Goal: Information Seeking & Learning: Learn about a topic

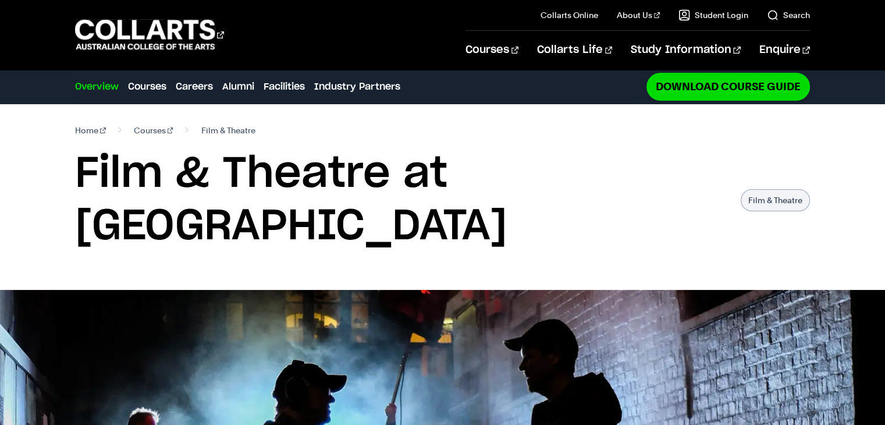
click at [378, 196] on h1 "Film & Theatre at [GEOGRAPHIC_DATA]" at bounding box center [402, 200] width 654 height 105
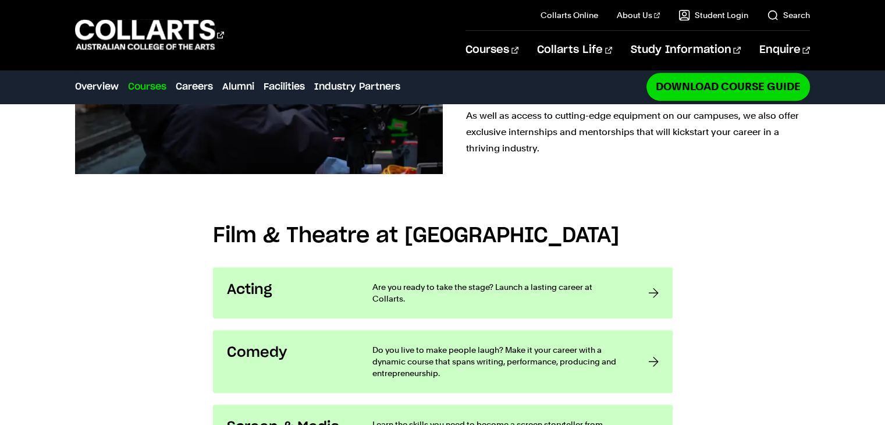
scroll to position [815, 0]
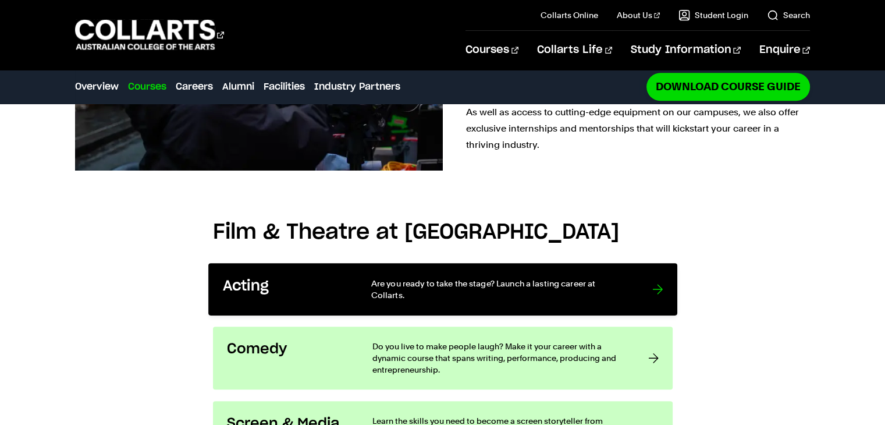
click at [445, 278] on p "Are you ready to take the stage? Launch a lasting career at Collarts." at bounding box center [500, 290] width 258 height 24
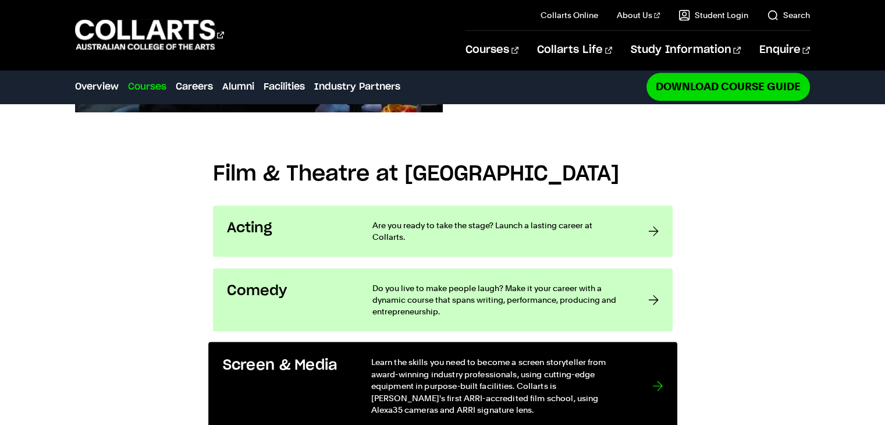
scroll to position [869, 0]
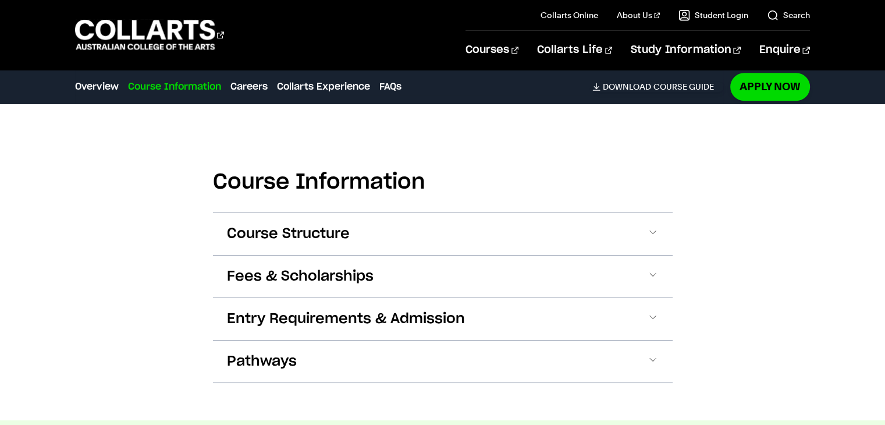
scroll to position [1106, 0]
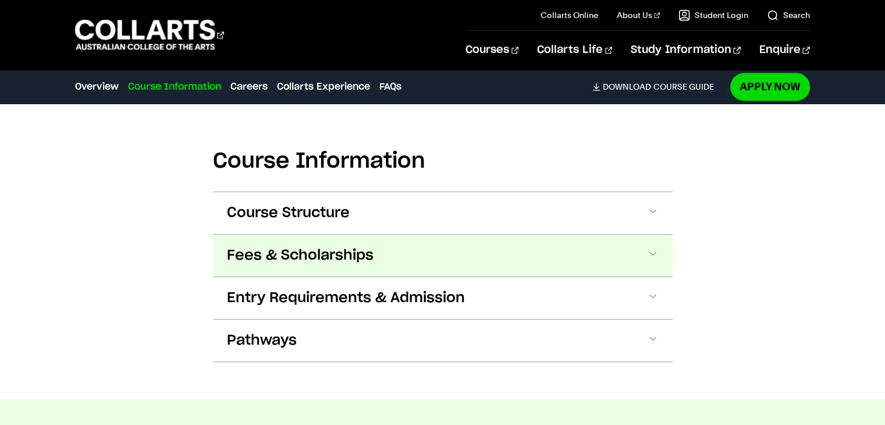
click at [388, 266] on button "Fees & Scholarships" at bounding box center [443, 256] width 460 height 42
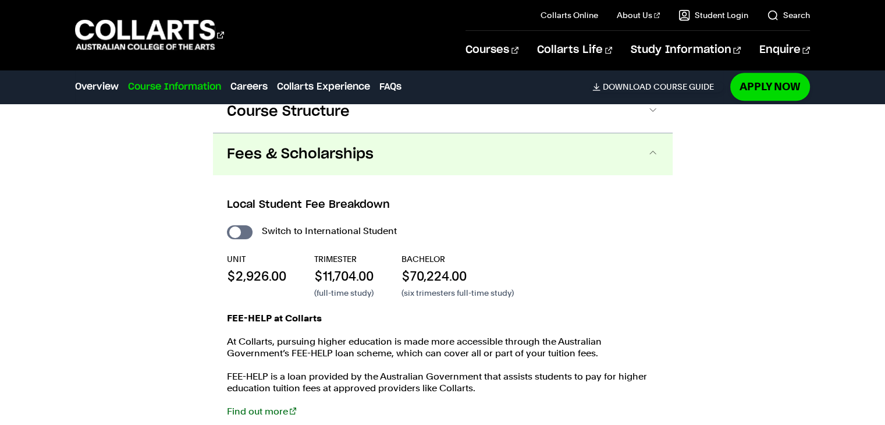
scroll to position [1234, 0]
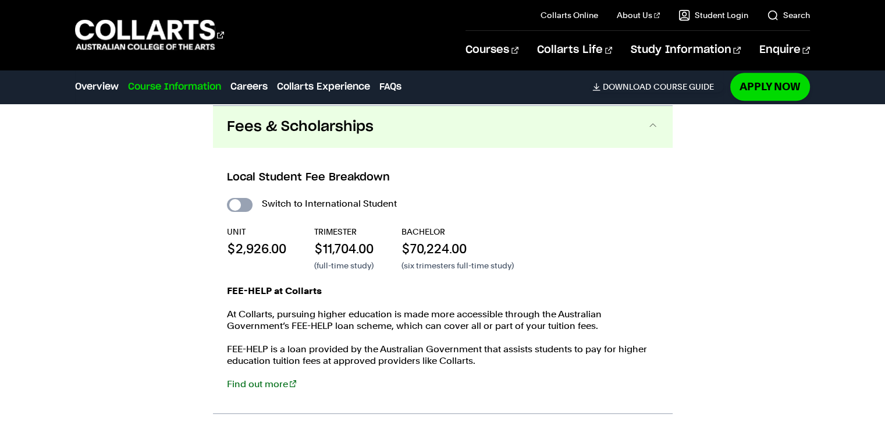
click at [246, 203] on input "International Student" at bounding box center [240, 205] width 26 height 14
checkbox input "true"
